Goal: Transaction & Acquisition: Purchase product/service

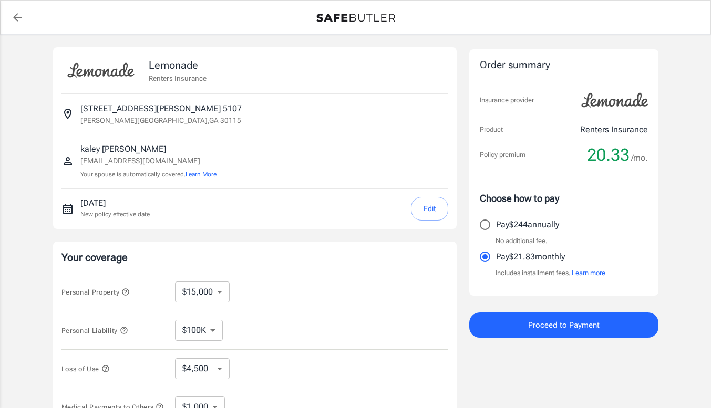
select select "15000"
select select "500"
click at [420, 209] on button "Edit" at bounding box center [429, 209] width 37 height 24
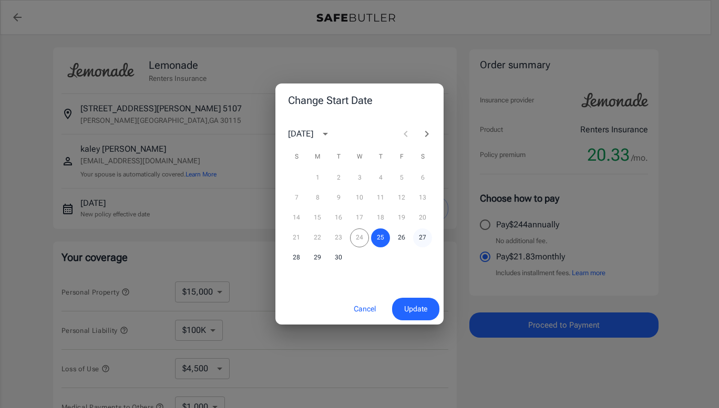
click at [428, 241] on button "27" at bounding box center [422, 238] width 19 height 19
click at [412, 306] on span "Update" at bounding box center [415, 309] width 23 height 13
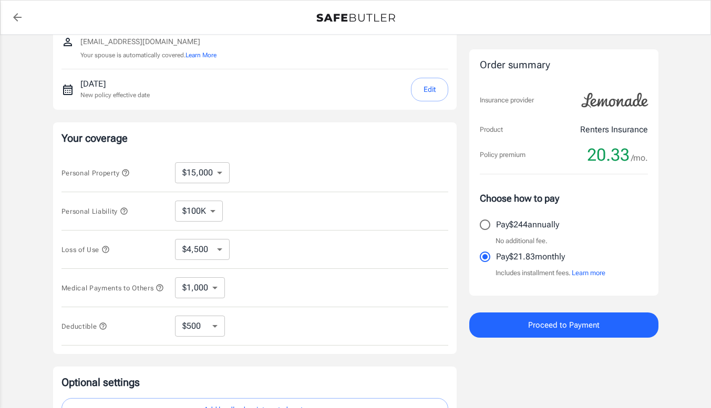
scroll to position [129, 0]
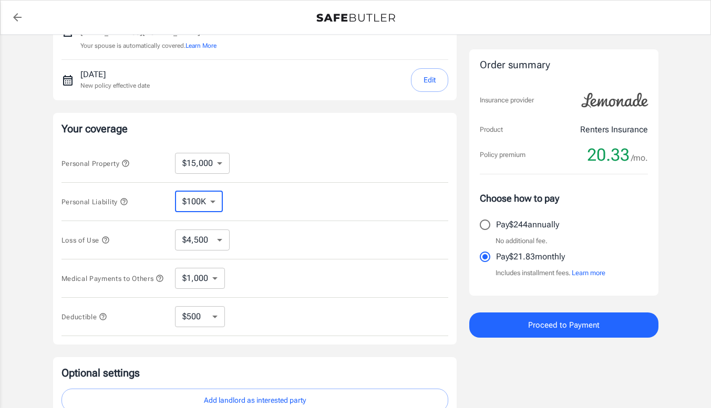
click at [212, 200] on select "$100K $300K $500K" at bounding box center [199, 201] width 48 height 21
select select "300000"
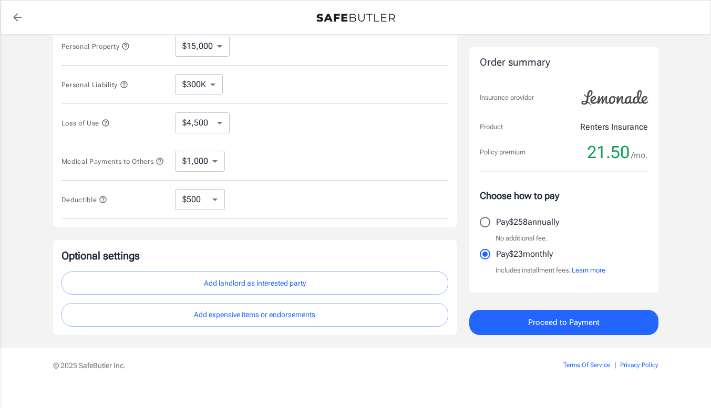
scroll to position [247, 0]
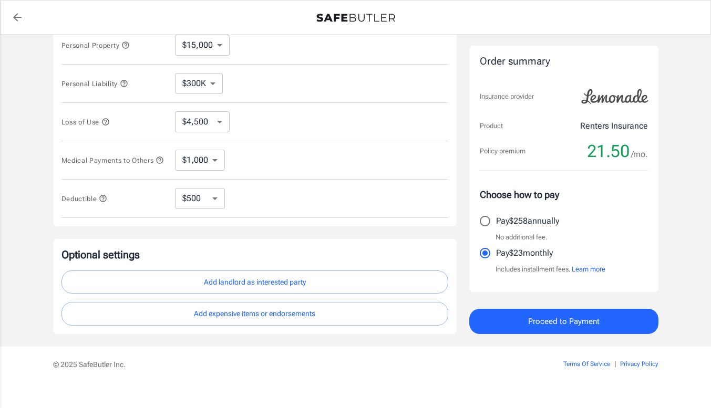
click at [260, 286] on button "Add landlord as interested party" at bounding box center [254, 283] width 387 height 24
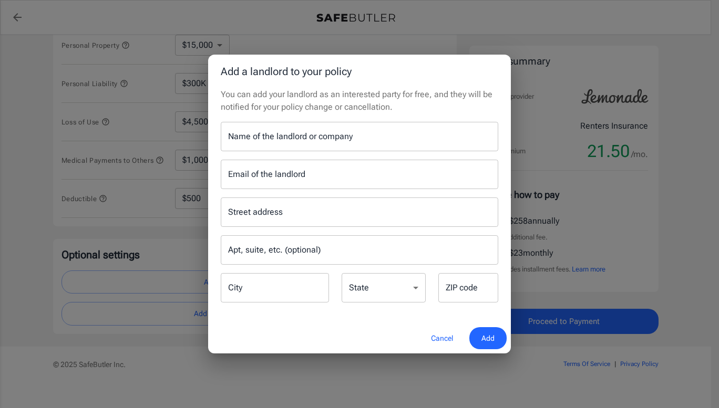
click at [349, 135] on input "Name of the landlord or company" at bounding box center [360, 136] width 278 height 29
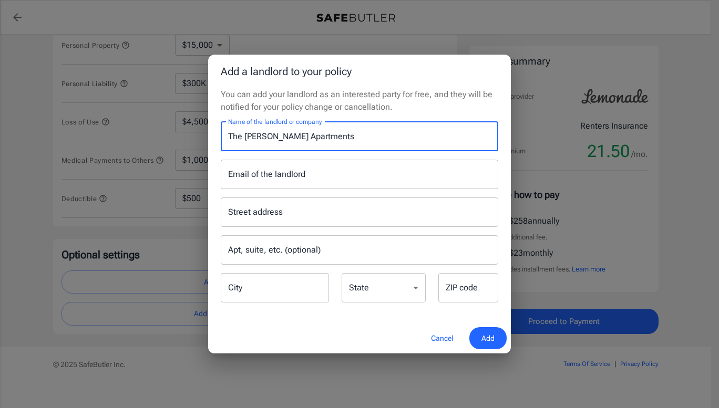
type input "The [PERSON_NAME] Apartments"
click at [326, 172] on input "Email of the landlord" at bounding box center [360, 174] width 278 height 29
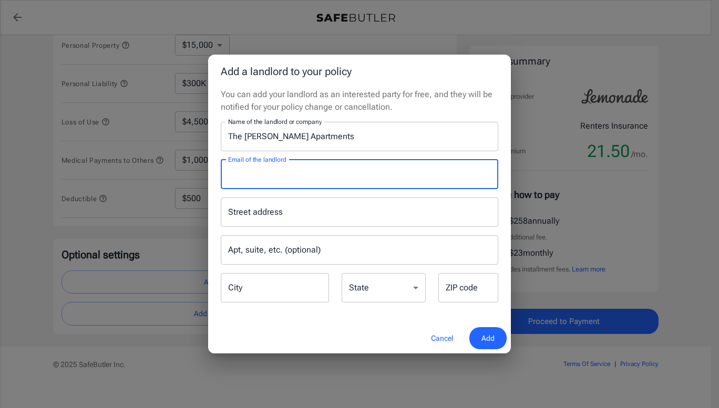
click at [621, 102] on div "Add a landlord to your policy You can add your landlord as an interested party …" at bounding box center [359, 204] width 719 height 408
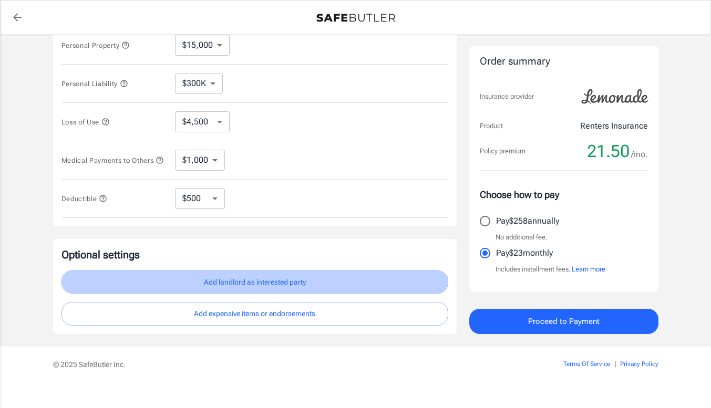
click at [268, 293] on button "Add landlord as interested party" at bounding box center [254, 283] width 387 height 24
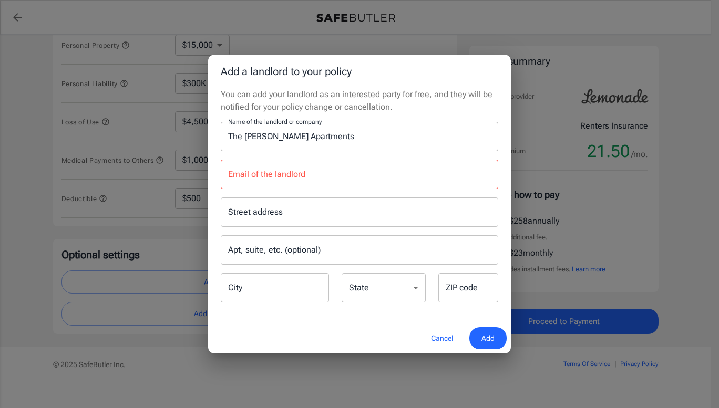
click at [328, 171] on input "Email of the landlord" at bounding box center [360, 174] width 278 height 29
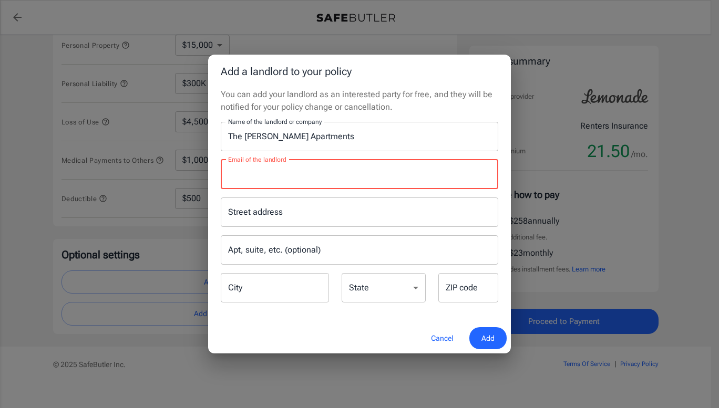
click at [559, 112] on div "Add a landlord to your policy You can add your landlord as an interested party …" at bounding box center [359, 204] width 719 height 408
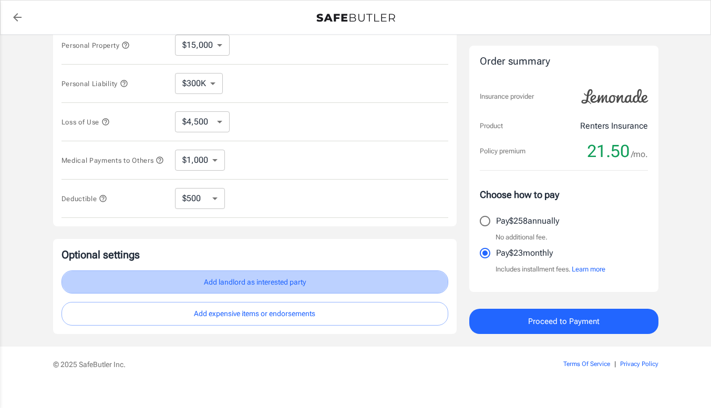
click at [260, 278] on button "Add landlord as interested party" at bounding box center [254, 283] width 387 height 24
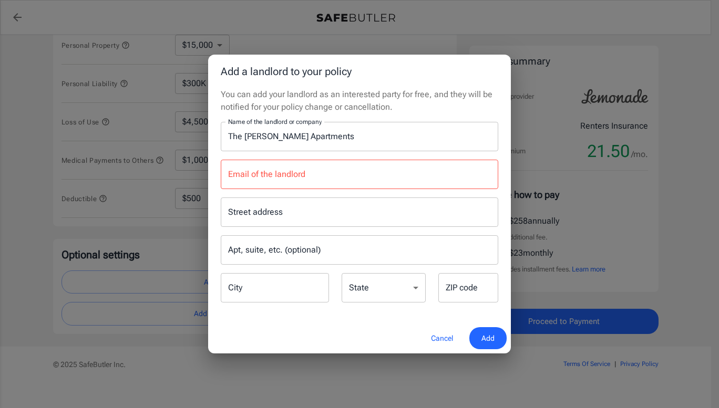
click at [317, 184] on input "Email of the landlord" at bounding box center [360, 174] width 278 height 29
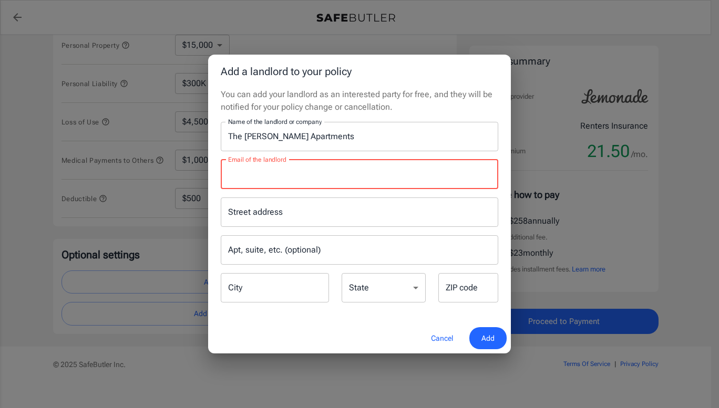
click at [235, 213] on div "Street address Street address" at bounding box center [360, 212] width 278 height 29
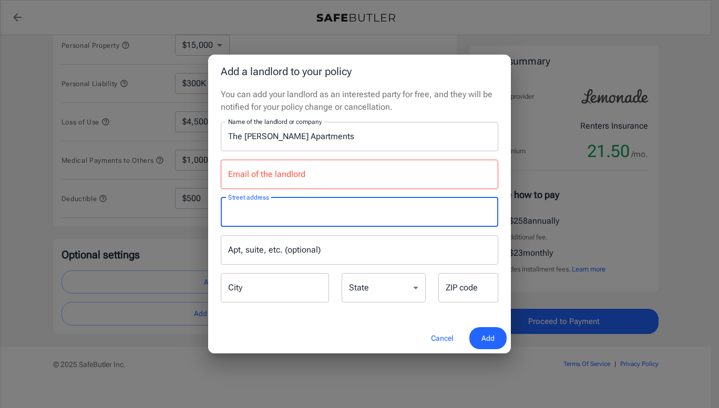
click at [274, 188] on div "Name of the landlord or company The [PERSON_NAME] Apartments Name of the landlo…" at bounding box center [360, 213] width 278 height 182
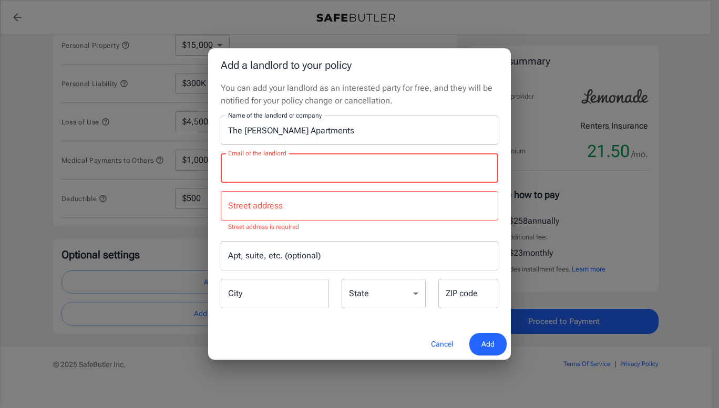
click at [255, 225] on p "Street address is required" at bounding box center [359, 227] width 263 height 11
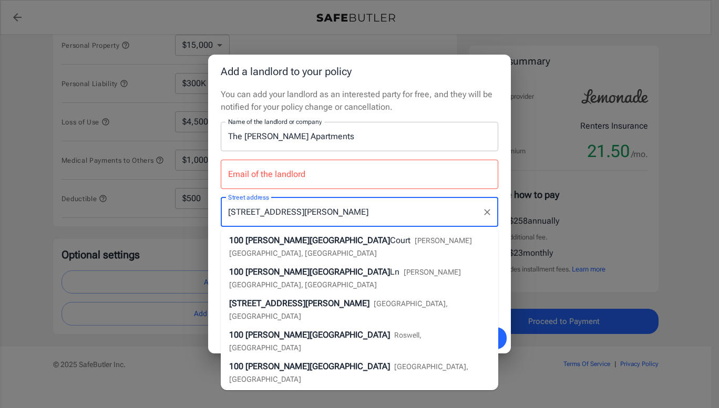
click at [289, 235] on div "[STREET_ADDRESS][PERSON_NAME][PERSON_NAME]" at bounding box center [359, 246] width 261 height 25
type input "[STREET_ADDRESS][PERSON_NAME]"
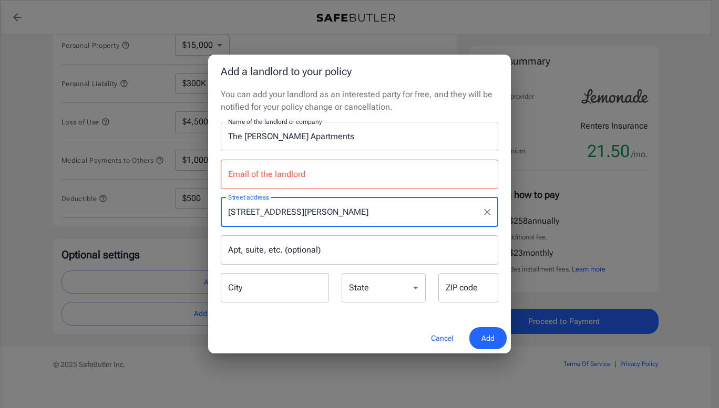
type input "[PERSON_NAME][GEOGRAPHIC_DATA]"
select select "GA"
type input "30115"
type input "[STREET_ADDRESS][PERSON_NAME]"
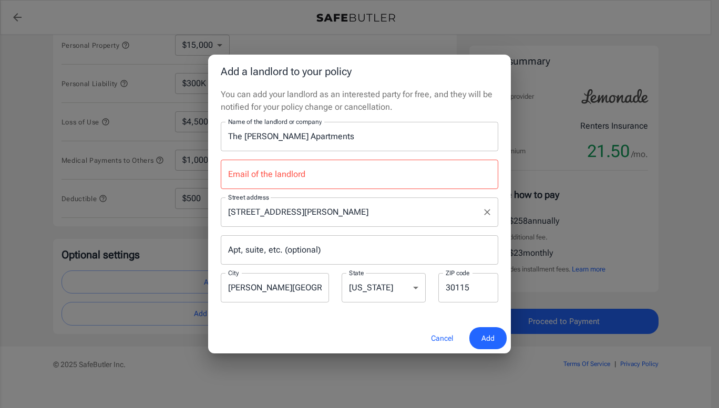
click at [322, 258] on input "Apt, suite, etc. (optional)" at bounding box center [360, 249] width 278 height 29
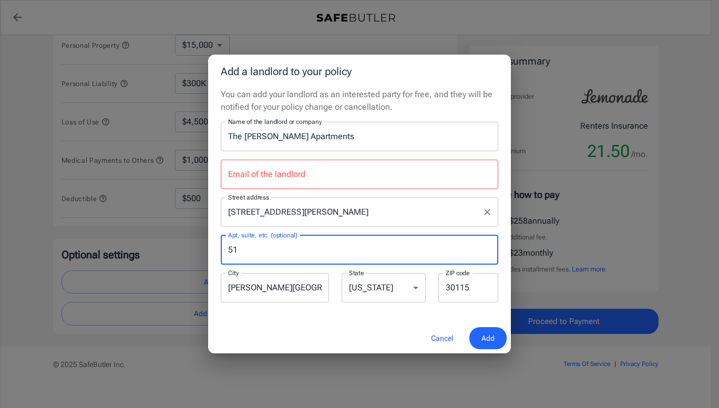
type input "5"
click at [334, 335] on div "Cancel Add" at bounding box center [359, 338] width 303 height 31
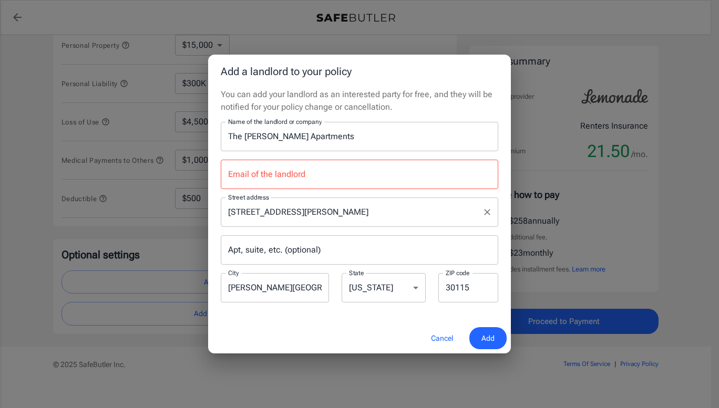
click at [485, 334] on span "Add" at bounding box center [487, 338] width 13 height 13
click at [494, 343] on span "Add" at bounding box center [487, 338] width 13 height 13
click at [438, 338] on button "Cancel" at bounding box center [442, 338] width 46 height 23
